Goal: Register for event/course

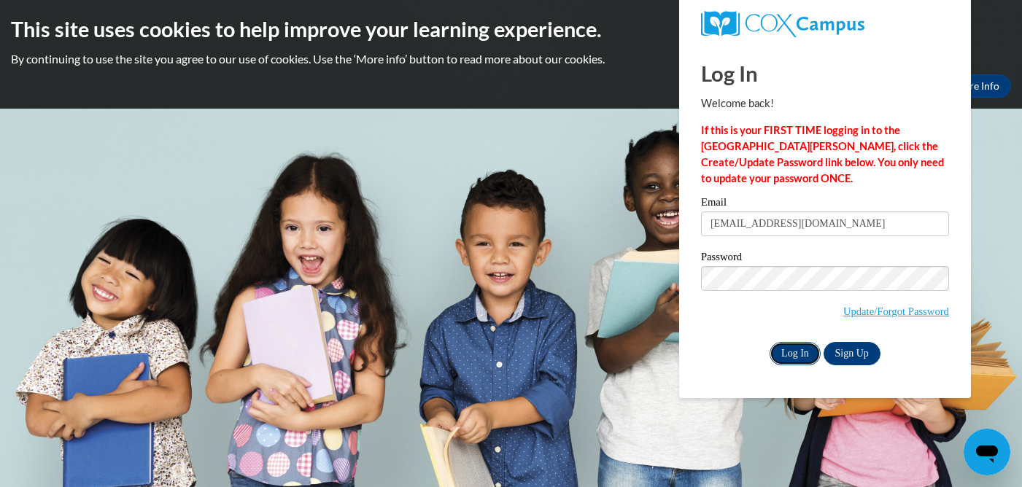
click at [808, 354] on input "Log In" at bounding box center [794, 353] width 51 height 23
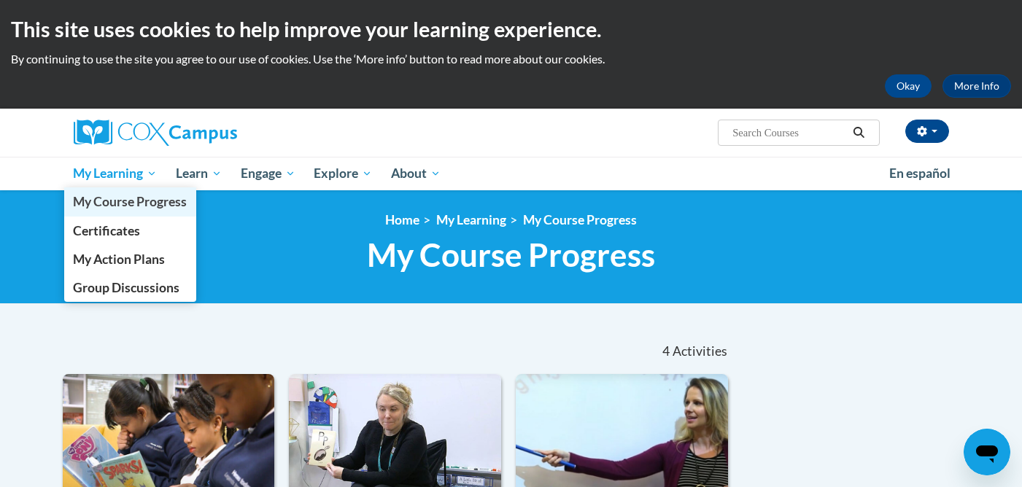
click at [108, 207] on span "My Course Progress" at bounding box center [130, 201] width 114 height 15
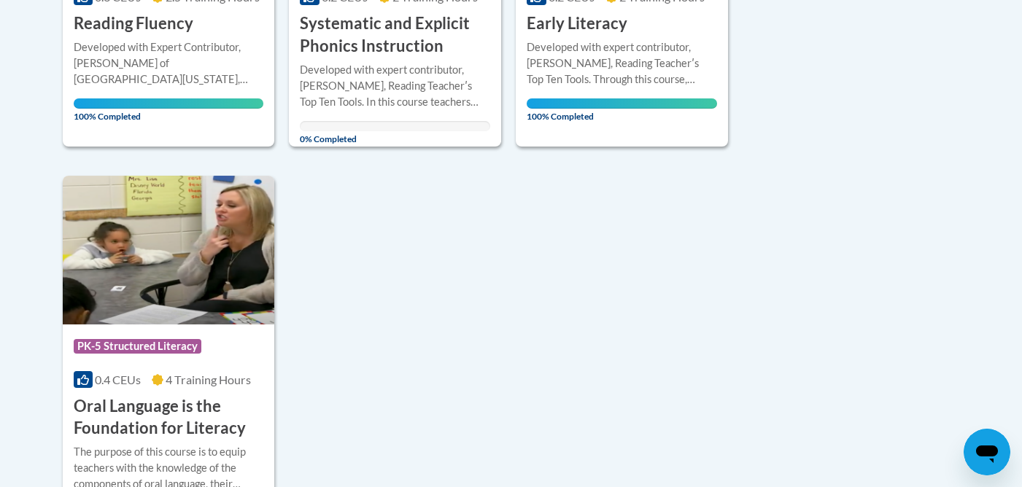
scroll to position [437, 0]
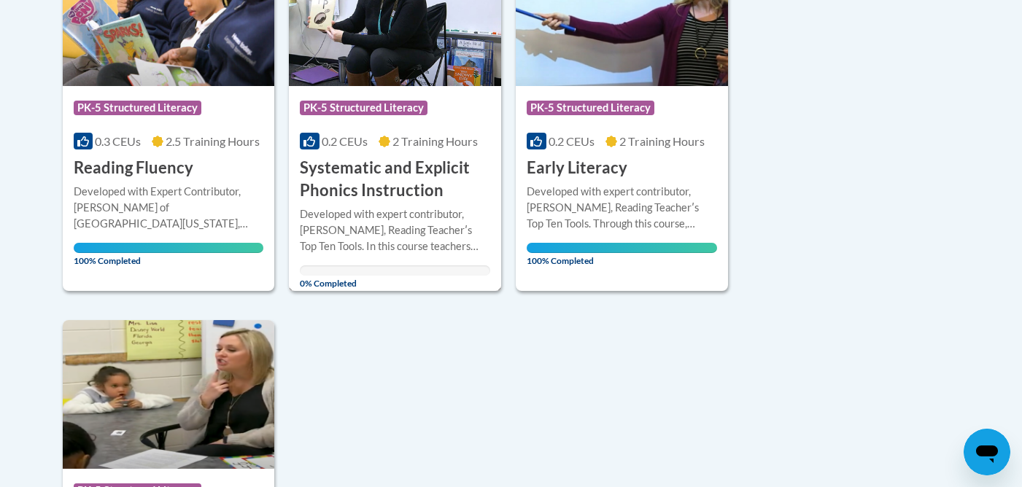
click at [373, 164] on h3 "Systematic and Explicit Phonics Instruction" at bounding box center [395, 179] width 190 height 45
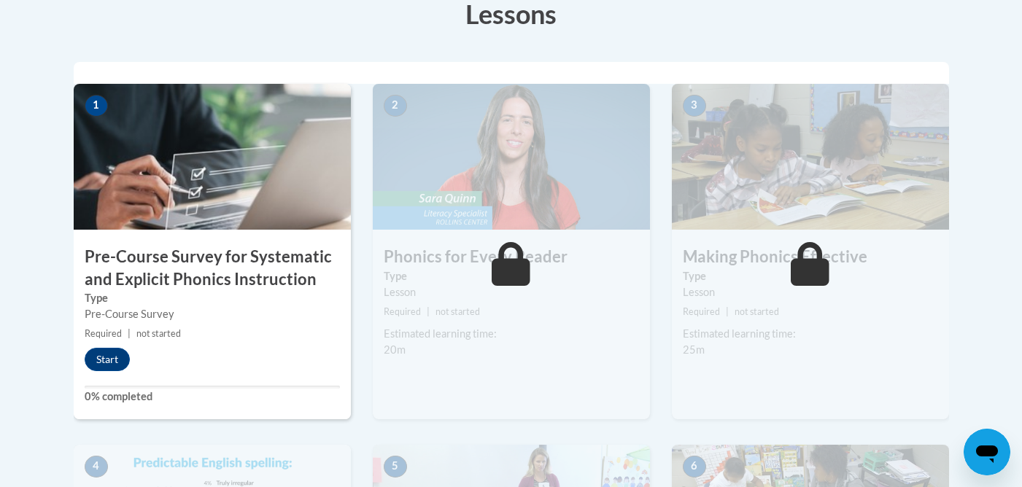
scroll to position [458, 0]
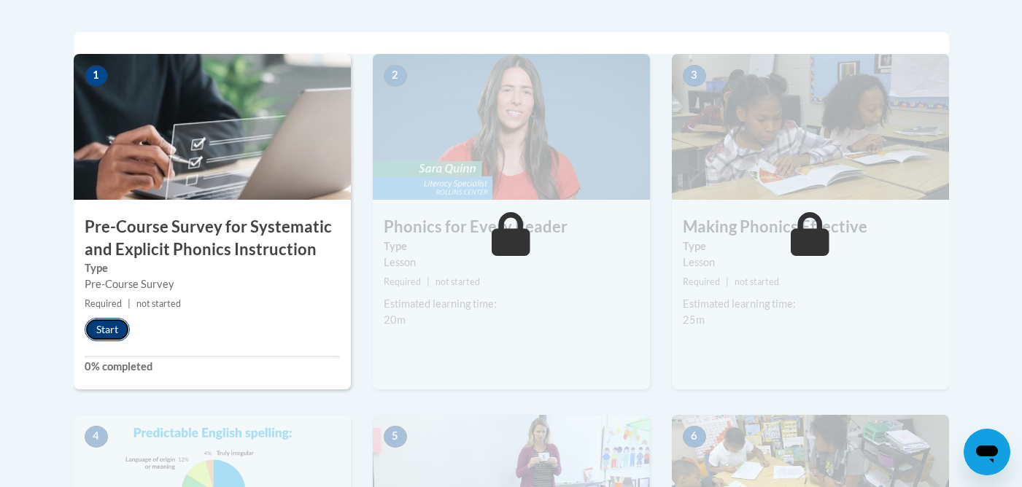
click at [114, 332] on button "Start" at bounding box center [107, 329] width 45 height 23
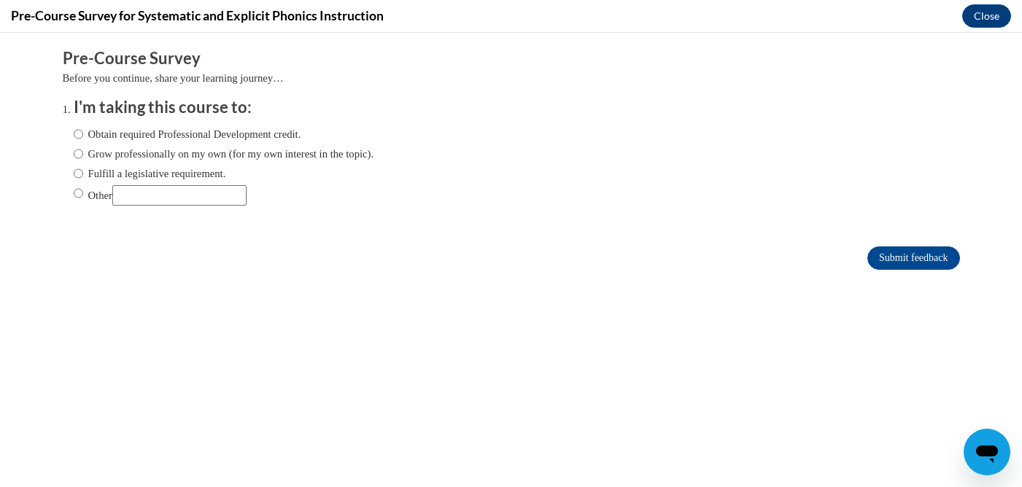
scroll to position [0, 0]
click at [79, 174] on input "Fulfill a legislative requirement." at bounding box center [78, 174] width 9 height 16
radio input "true"
click at [891, 260] on input "Submit feedback" at bounding box center [913, 257] width 92 height 23
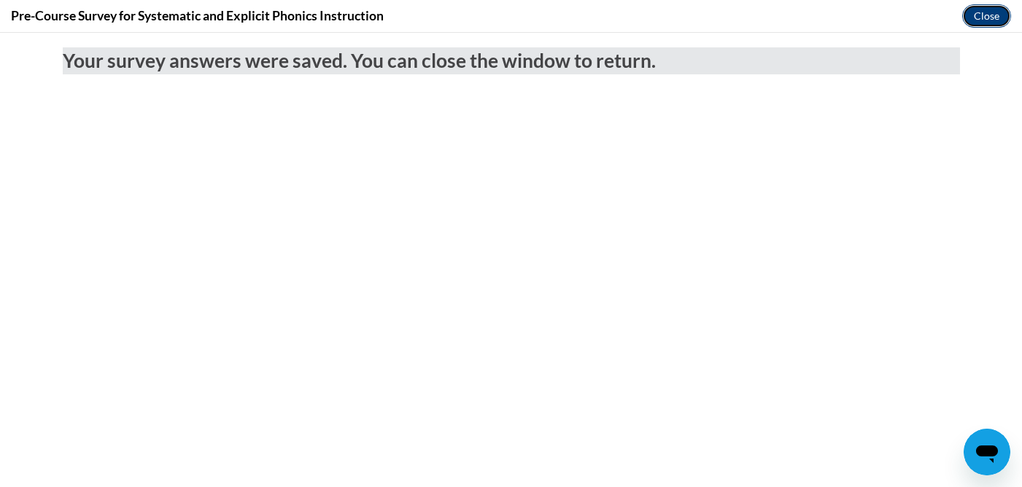
click at [998, 7] on button "Close" at bounding box center [986, 15] width 49 height 23
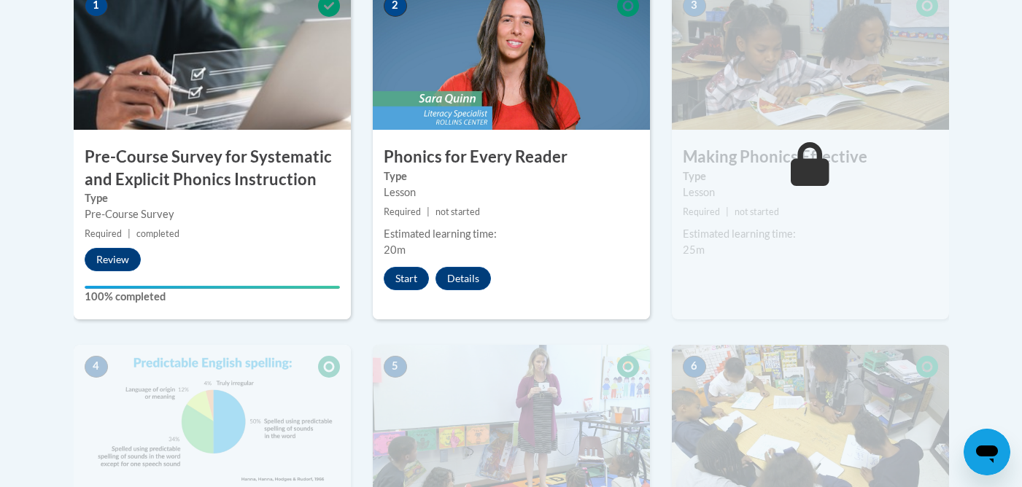
scroll to position [493, 0]
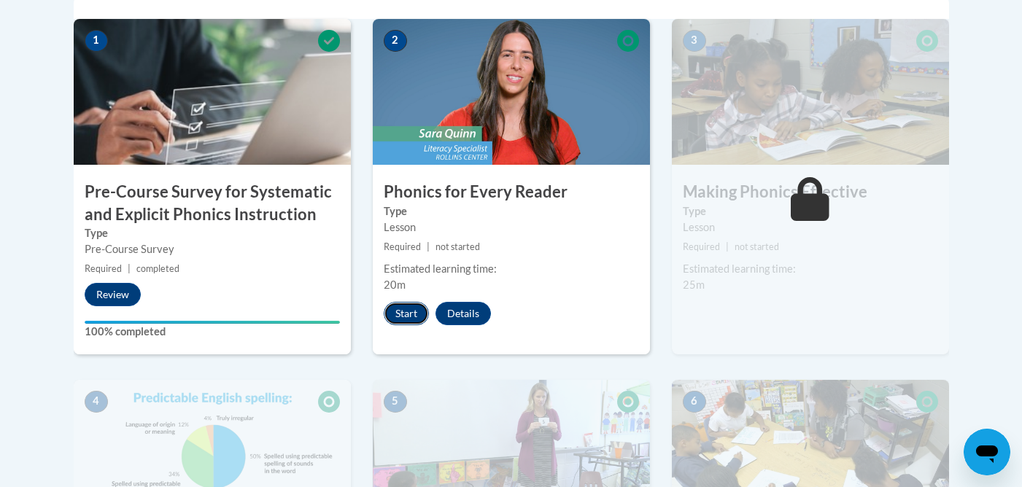
click at [410, 308] on button "Start" at bounding box center [406, 313] width 45 height 23
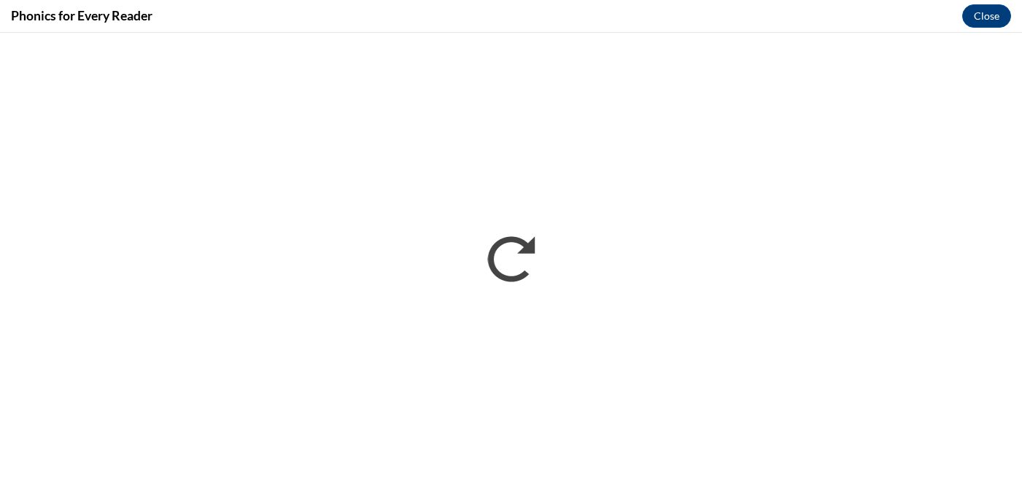
scroll to position [0, 0]
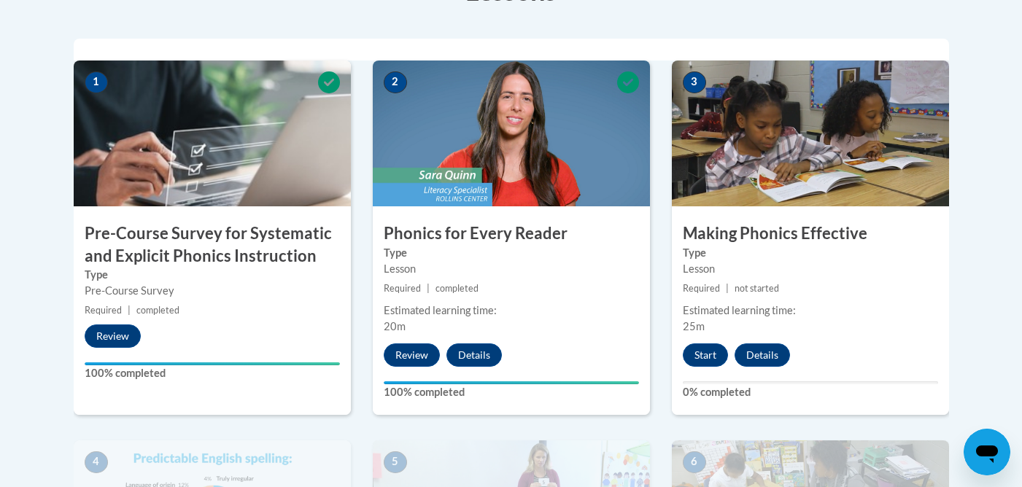
scroll to position [455, 0]
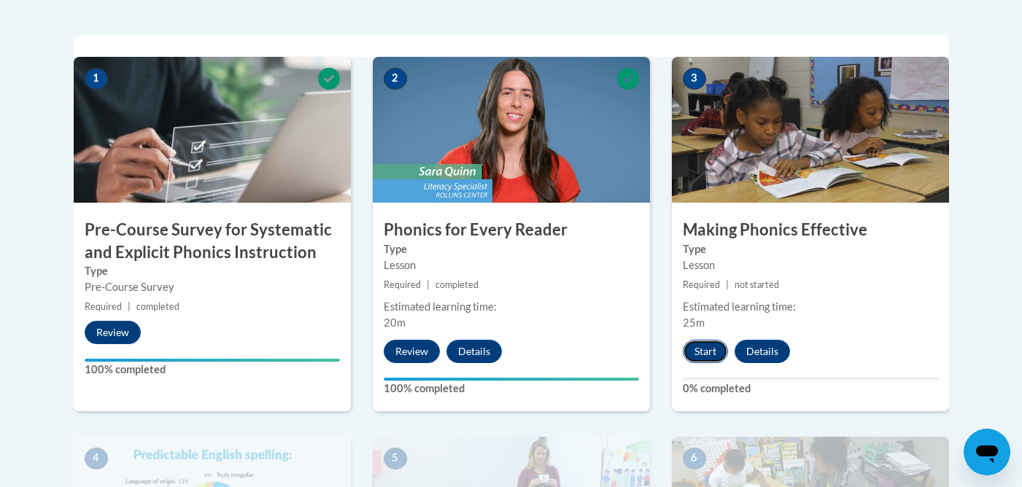
click at [705, 350] on button "Start" at bounding box center [705, 351] width 45 height 23
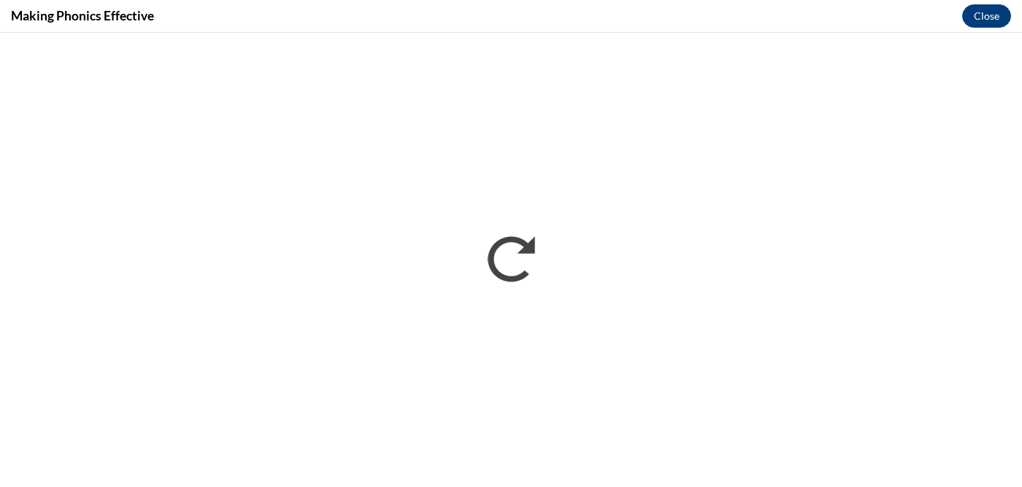
scroll to position [0, 0]
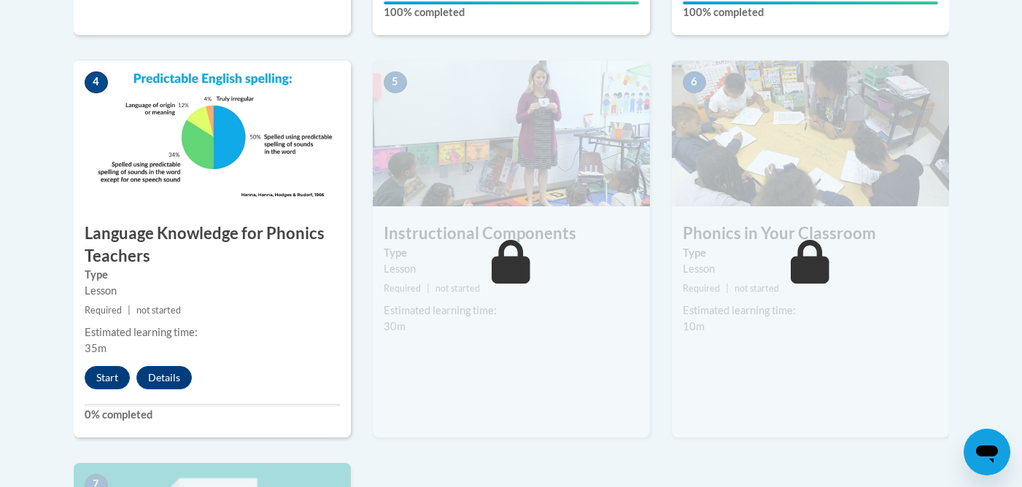
scroll to position [883, 0]
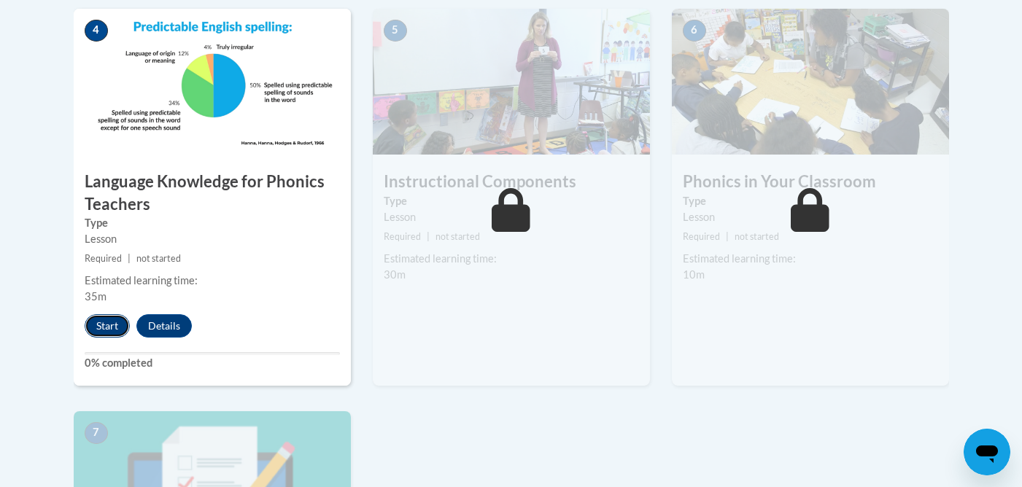
click at [115, 325] on button "Start" at bounding box center [107, 325] width 45 height 23
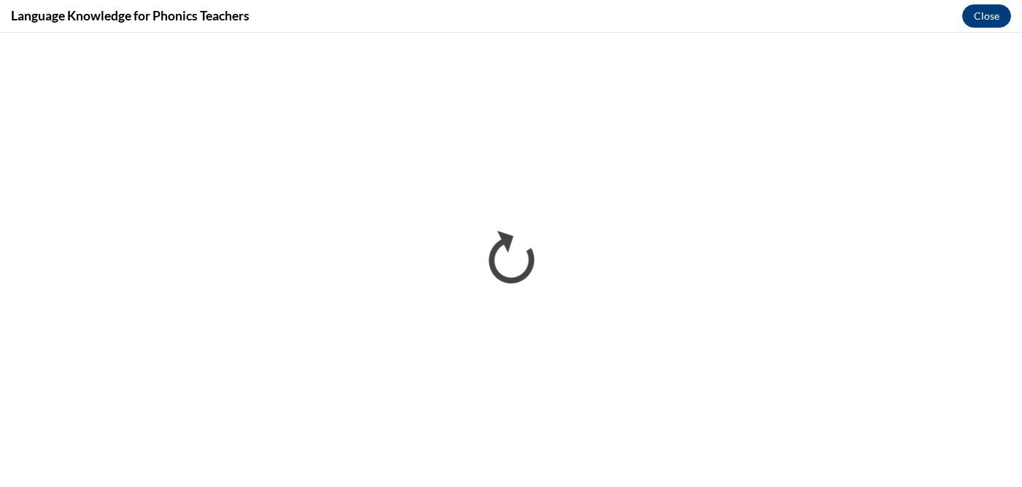
scroll to position [0, 0]
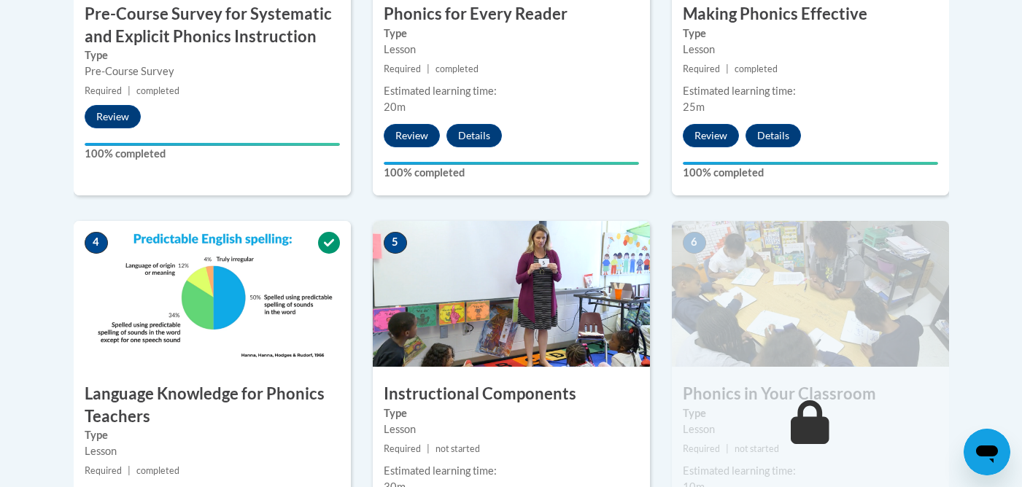
scroll to position [675, 0]
